Goal: Task Accomplishment & Management: Use online tool/utility

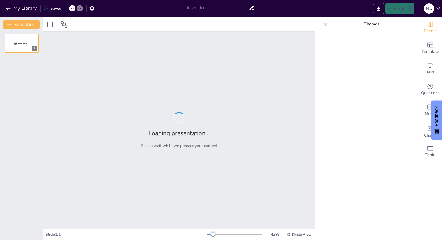
type input "Инновационные ИИ-системы для персонализированного повышения квалификации препод…"
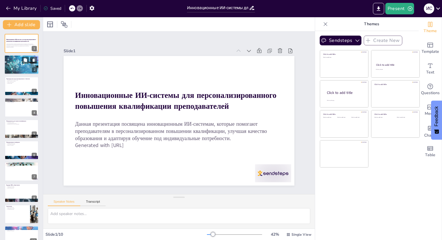
click at [22, 64] on div at bounding box center [21, 65] width 55 height 20
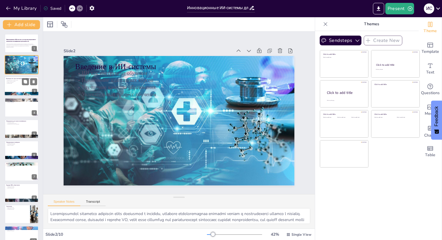
click at [21, 85] on div at bounding box center [21, 86] width 34 height 20
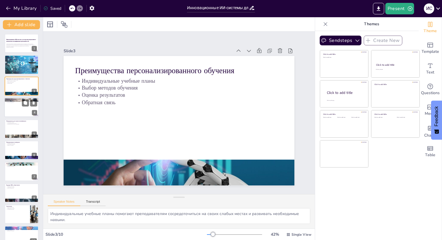
click at [27, 109] on div at bounding box center [21, 108] width 34 height 20
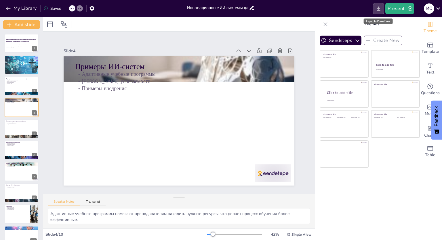
click at [378, 9] on icon "Export to PowerPoint" at bounding box center [377, 8] width 3 height 4
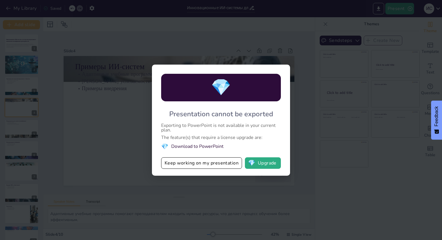
click at [193, 147] on li "💎 Download to PowerPoint" at bounding box center [221, 147] width 120 height 8
click at [199, 164] on button "Keep working on my presentation" at bounding box center [201, 163] width 81 height 11
click at [199, 164] on div at bounding box center [171, 109] width 212 height 263
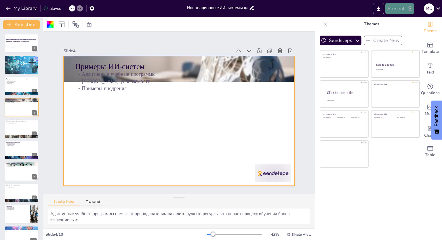
click at [398, 9] on button "Present" at bounding box center [399, 8] width 29 height 11
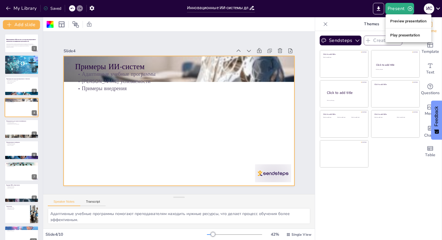
click at [377, 8] on div at bounding box center [221, 120] width 442 height 240
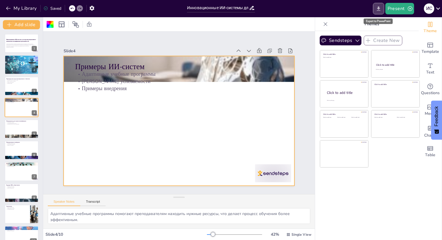
click at [377, 8] on icon "Export to PowerPoint" at bounding box center [378, 9] width 6 height 6
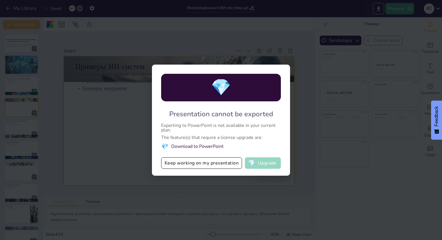
click at [267, 163] on button "💎 Upgrade" at bounding box center [263, 163] width 36 height 11
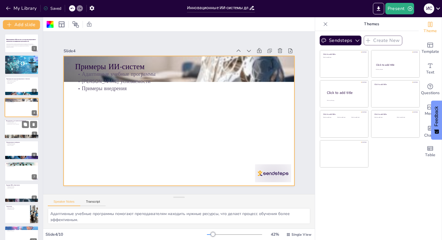
scroll to position [9, 0]
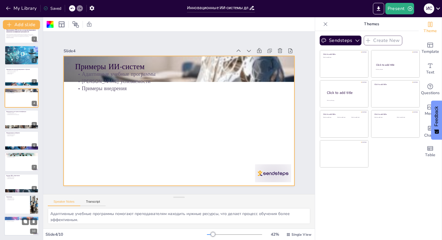
click at [25, 226] on div at bounding box center [21, 227] width 34 height 20
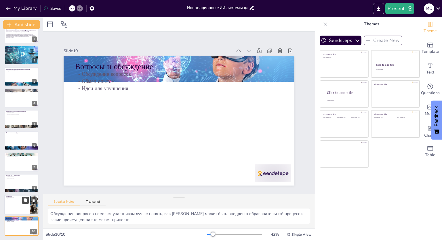
click at [26, 200] on icon at bounding box center [25, 200] width 3 height 3
type textarea "Новые возможности, создаваемые ИИ-системами, открывают горизонты для развития о…"
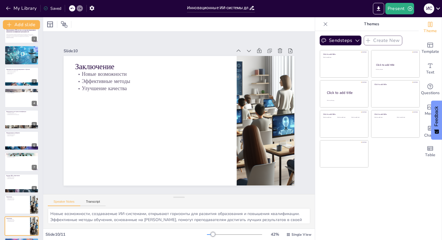
scroll to position [31, 0]
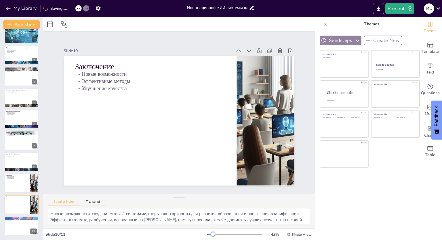
click at [354, 39] on icon "button" at bounding box center [357, 41] width 6 height 6
click at [400, 9] on button "Present" at bounding box center [399, 8] width 29 height 11
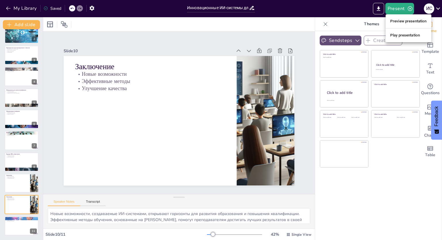
click at [404, 21] on li "Preview presentation" at bounding box center [408, 21] width 46 height 9
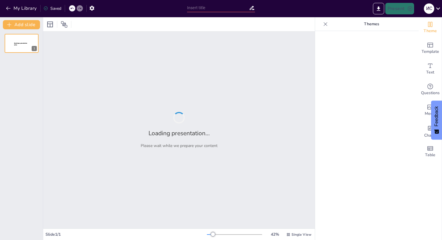
type input "Инновационные ИИ-системы для персонализированного повышения квалификации препод…"
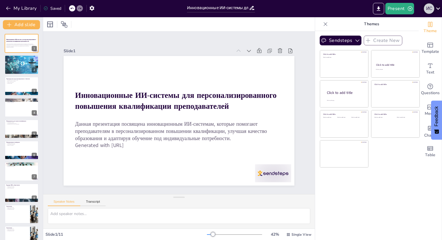
click at [433, 8] on div "И С" at bounding box center [428, 8] width 10 height 10
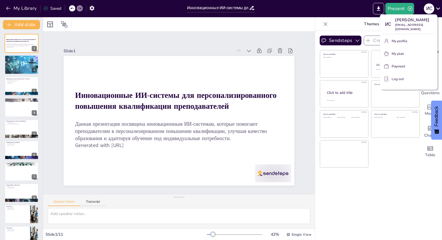
click at [395, 76] on p "Log out" at bounding box center [397, 78] width 12 height 5
